Goal: Check status: Check status

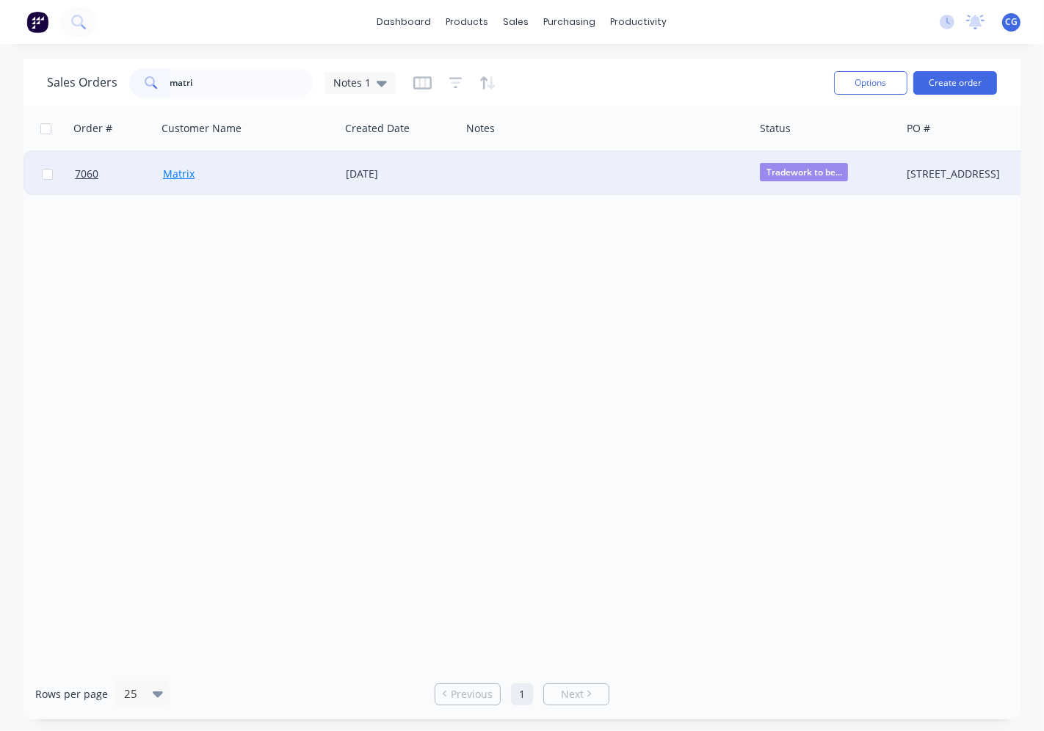
type input "matri"
click at [178, 171] on link "Matrix" at bounding box center [179, 174] width 32 height 14
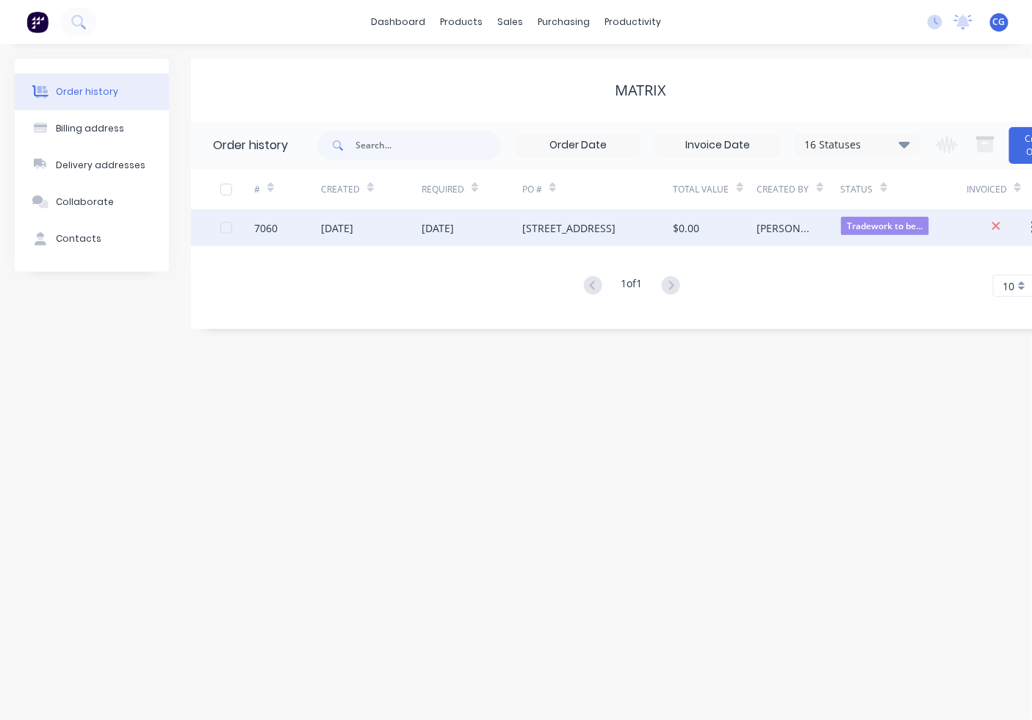
click at [864, 232] on span "Tradework to be..." at bounding box center [885, 226] width 88 height 18
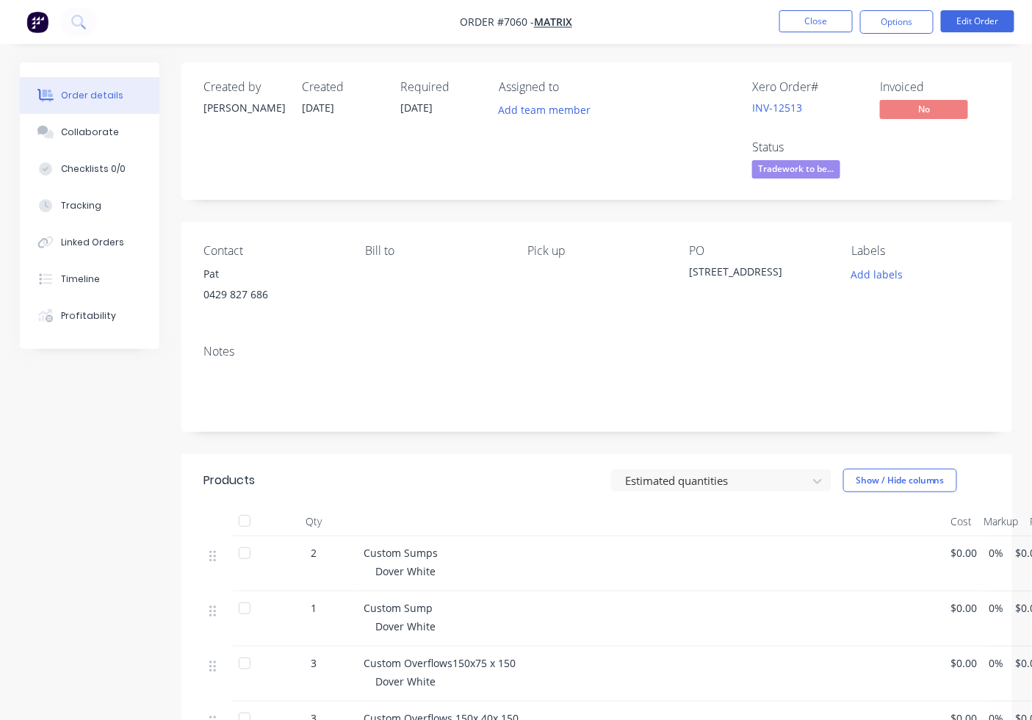
click at [815, 167] on span "Tradework to be..." at bounding box center [796, 169] width 88 height 18
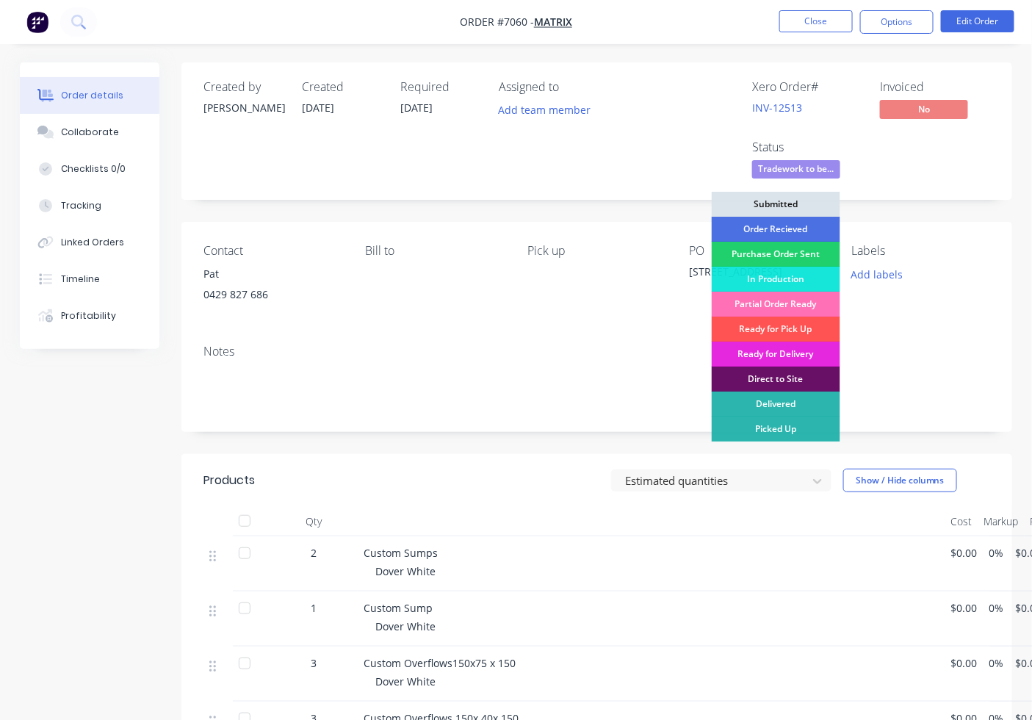
drag, startPoint x: 783, startPoint y: 322, endPoint x: 938, endPoint y: 585, distance: 305.8
click at [784, 322] on div "Ready for Pick Up" at bounding box center [776, 329] width 129 height 25
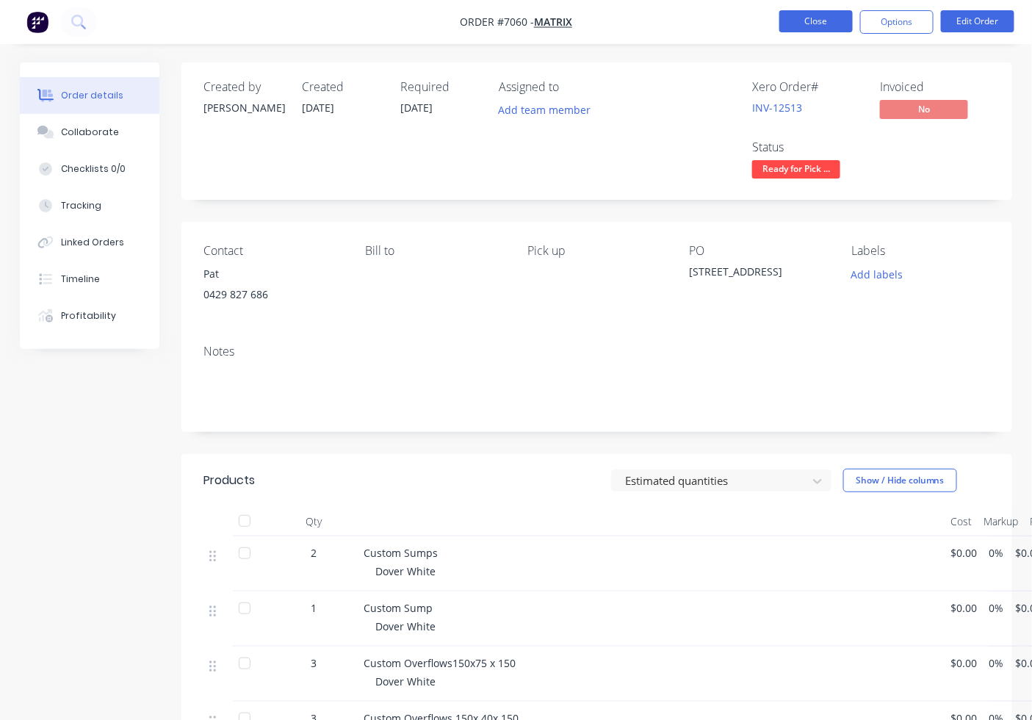
click at [814, 15] on button "Close" at bounding box center [815, 21] width 73 height 22
